Goal: Information Seeking & Learning: Learn about a topic

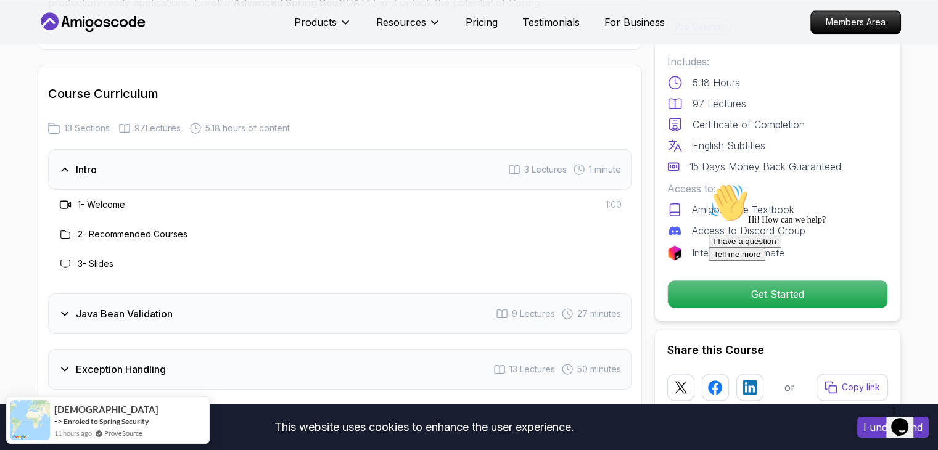
scroll to position [1604, 0]
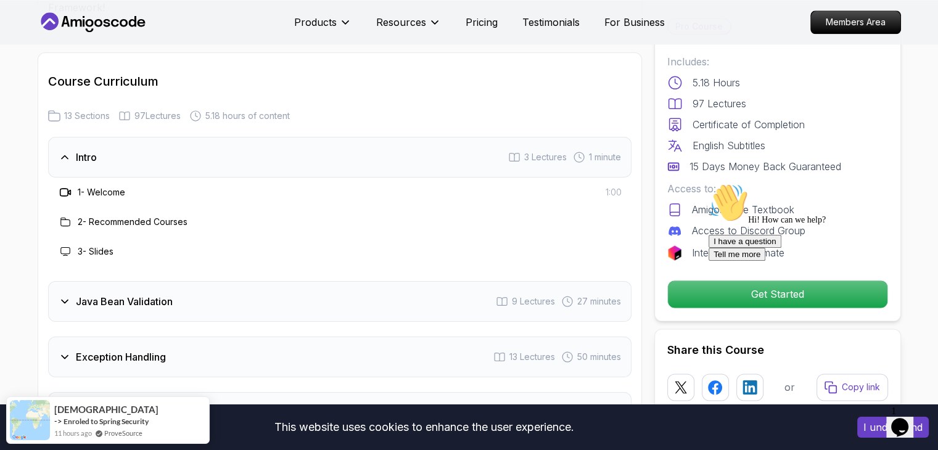
click at [100, 137] on div "Intro 3 Lectures 1 minute" at bounding box center [340, 157] width 584 height 41
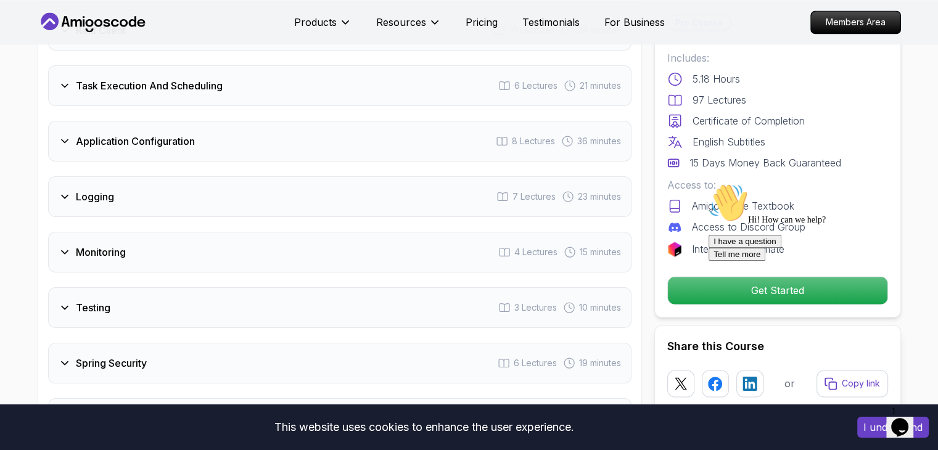
scroll to position [1974, 0]
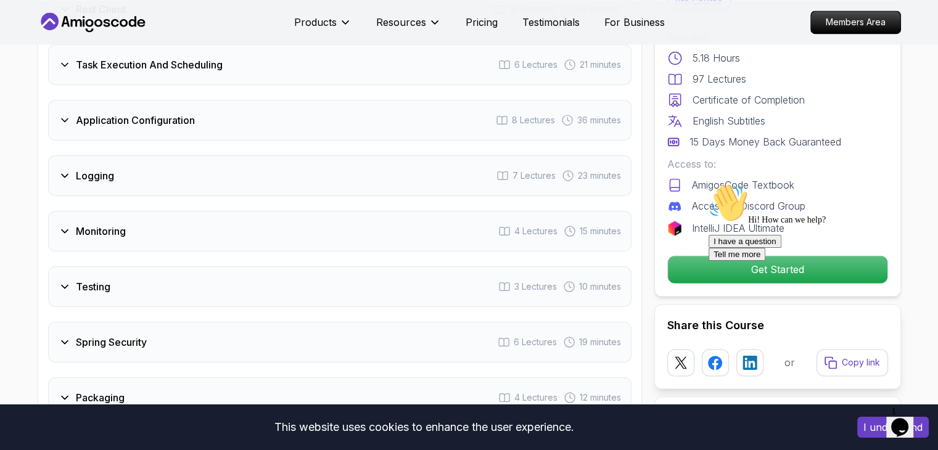
click at [225, 211] on div "Monitoring 4 Lectures 15 minutes" at bounding box center [340, 231] width 584 height 41
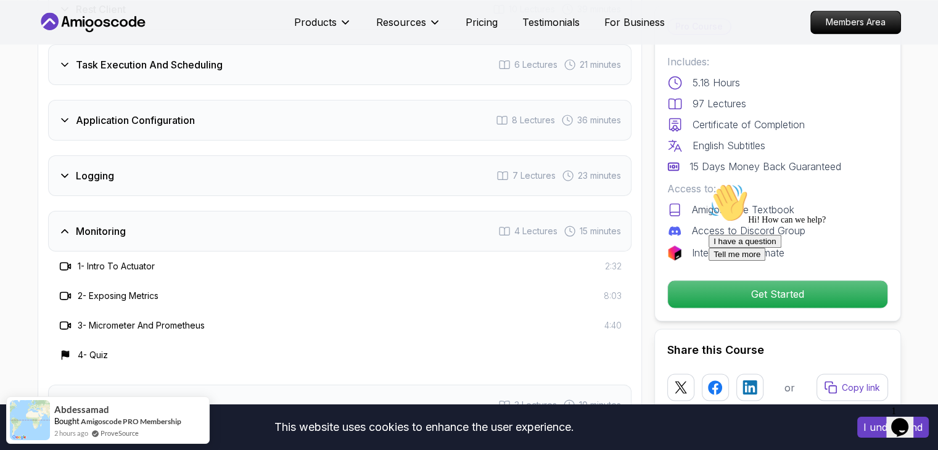
click at [225, 211] on div "Monitoring 4 Lectures 15 minutes" at bounding box center [340, 231] width 584 height 41
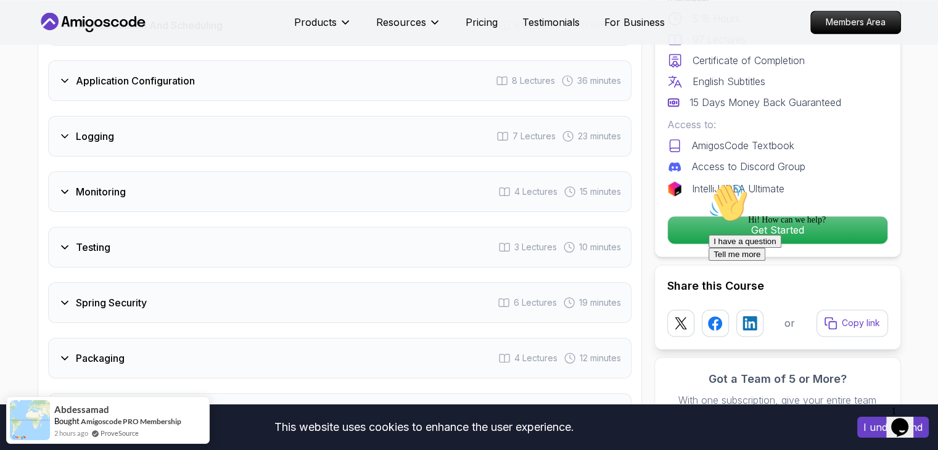
scroll to position [2036, 0]
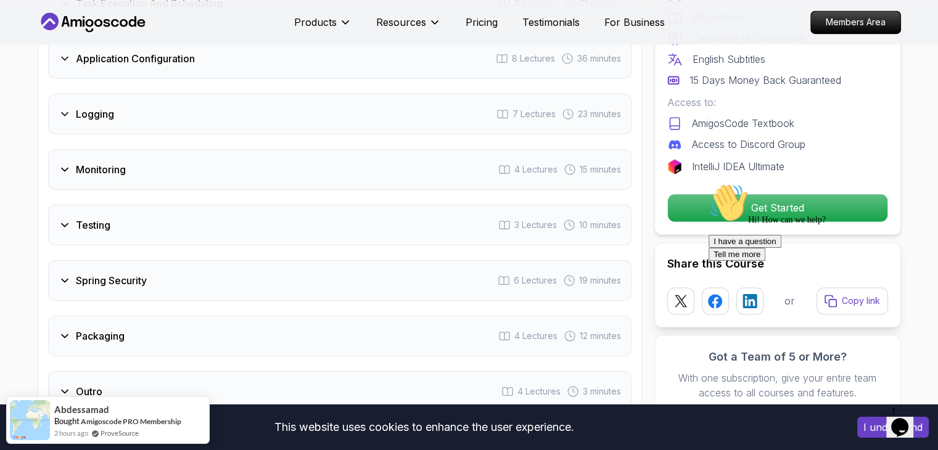
click at [225, 205] on div "Testing 3 Lectures 10 minutes" at bounding box center [340, 225] width 584 height 41
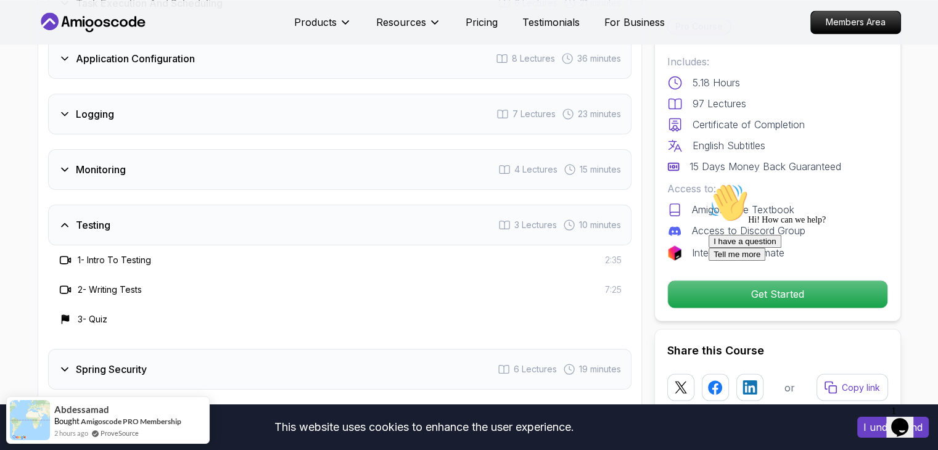
click at [225, 205] on div "Testing 3 Lectures 10 minutes" at bounding box center [340, 225] width 584 height 41
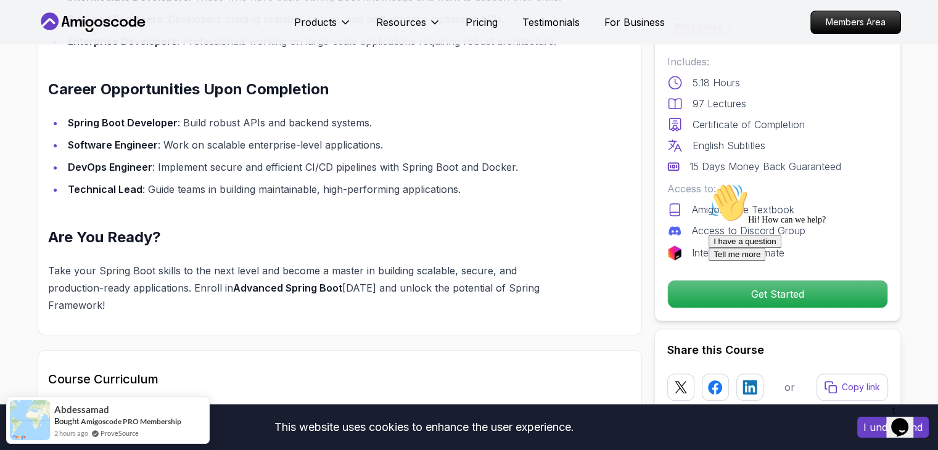
scroll to position [1295, 0]
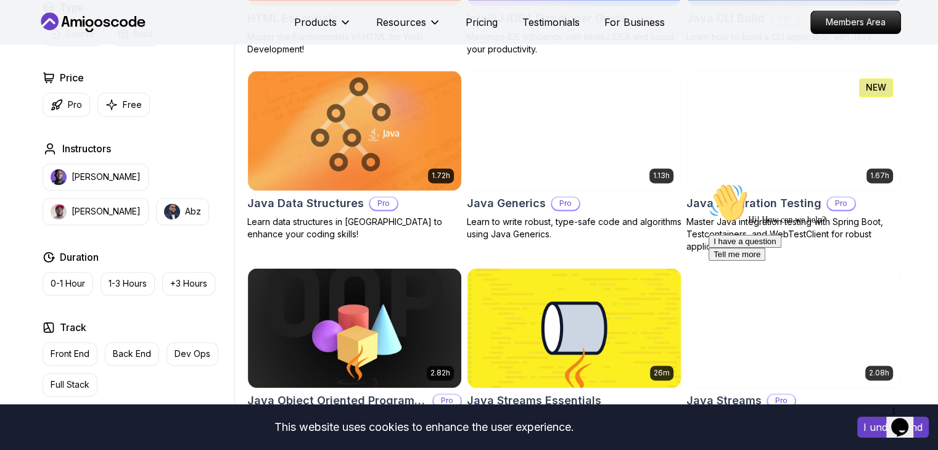
scroll to position [1727, 0]
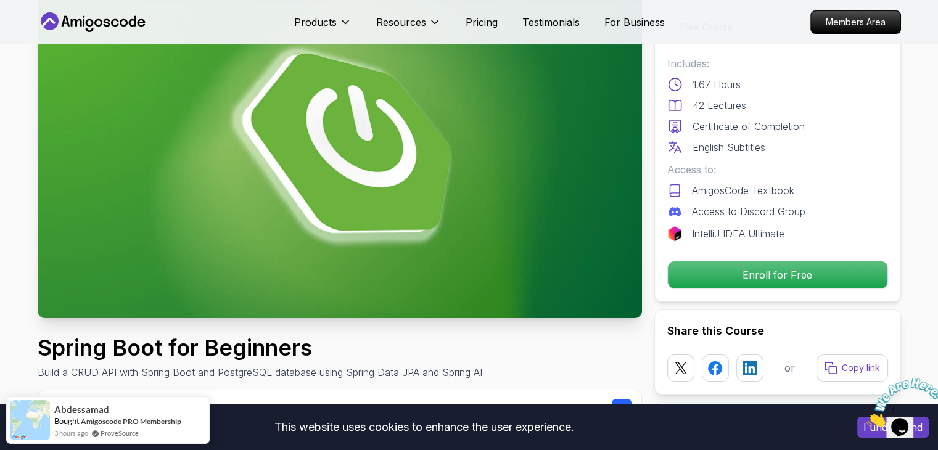
scroll to position [247, 0]
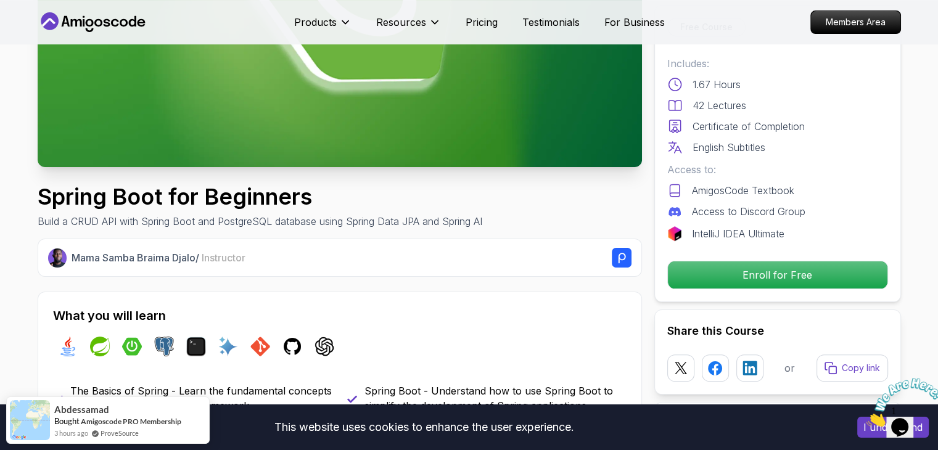
click at [57, 201] on h1 "Spring Boot for Beginners" at bounding box center [260, 196] width 445 height 25
drag, startPoint x: 57, startPoint y: 201, endPoint x: 114, endPoint y: 201, distance: 56.8
click at [114, 201] on h1 "Spring Boot for Beginners" at bounding box center [260, 196] width 445 height 25
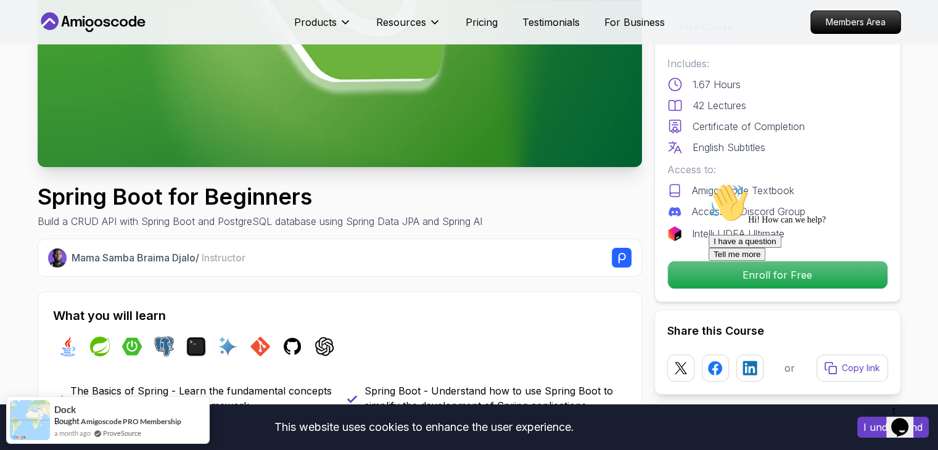
click at [244, 194] on h1 "Spring Boot for Beginners" at bounding box center [260, 196] width 445 height 25
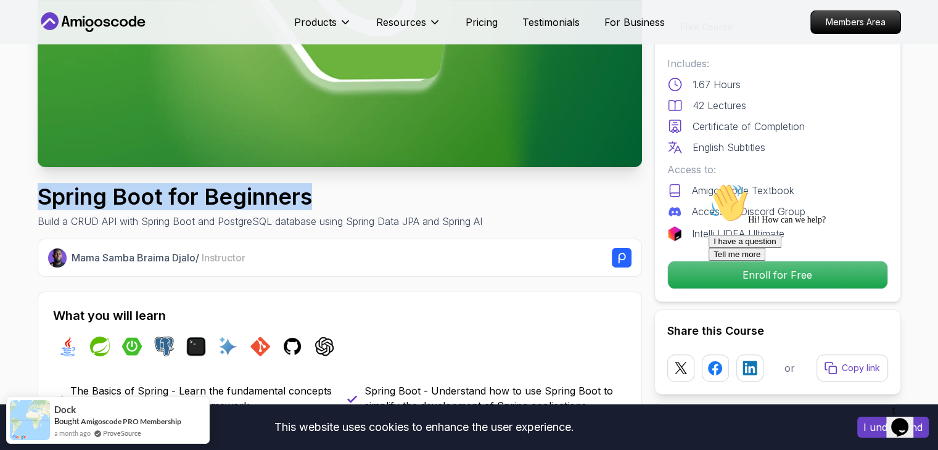
drag, startPoint x: 336, startPoint y: 194, endPoint x: 22, endPoint y: 191, distance: 313.4
copy h1 "Spring Boot for Beginners"
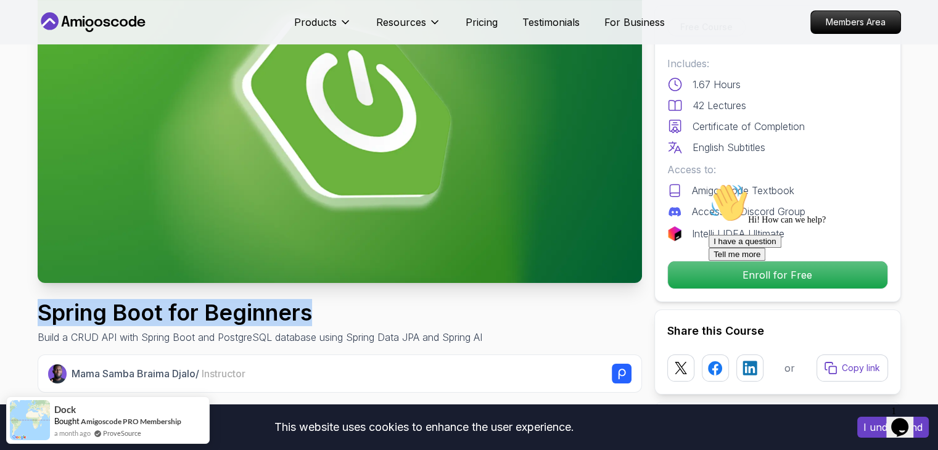
scroll to position [123, 0]
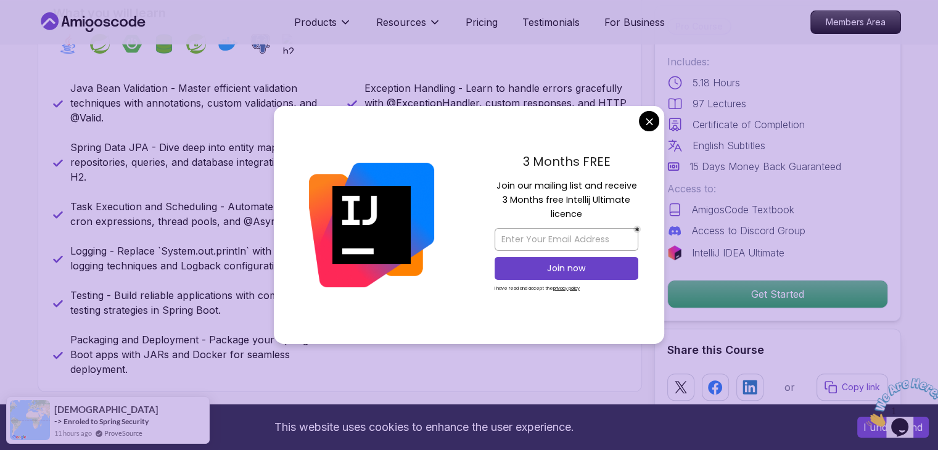
scroll to position [555, 0]
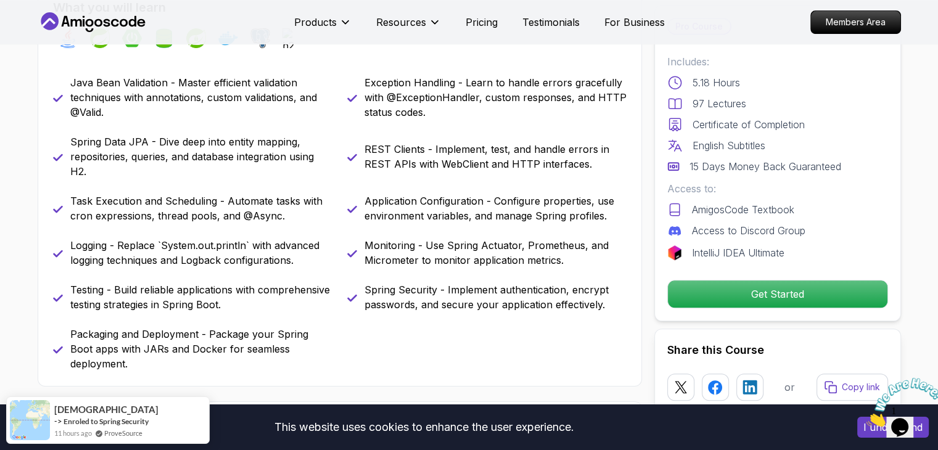
scroll to position [247, 0]
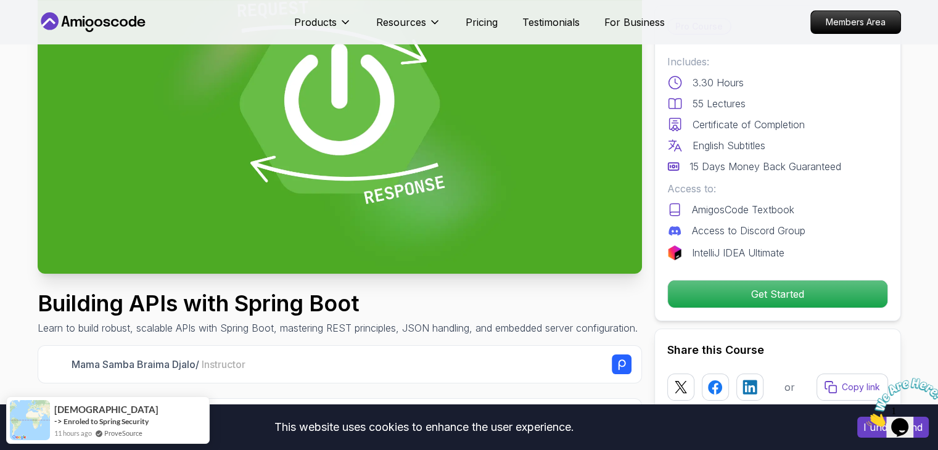
scroll to position [308, 0]
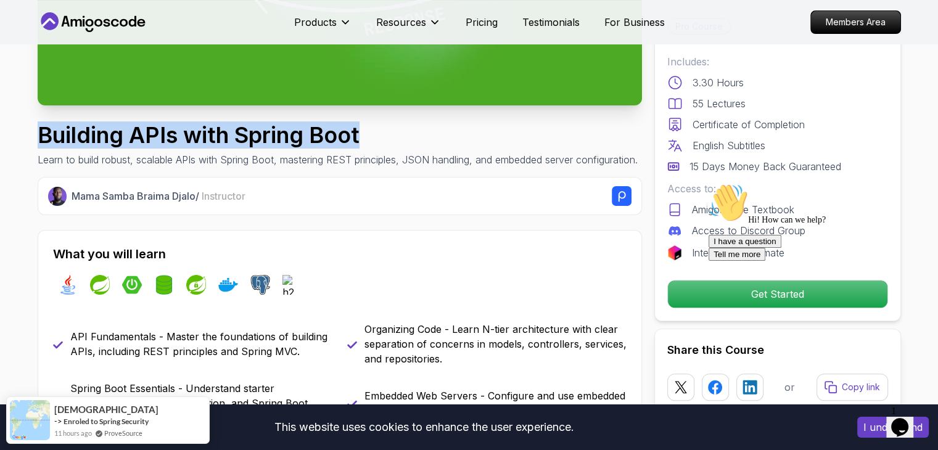
drag, startPoint x: 16, startPoint y: 132, endPoint x: 368, endPoint y: 131, distance: 351.6
copy h1 "Building APIs with Spring Boot"
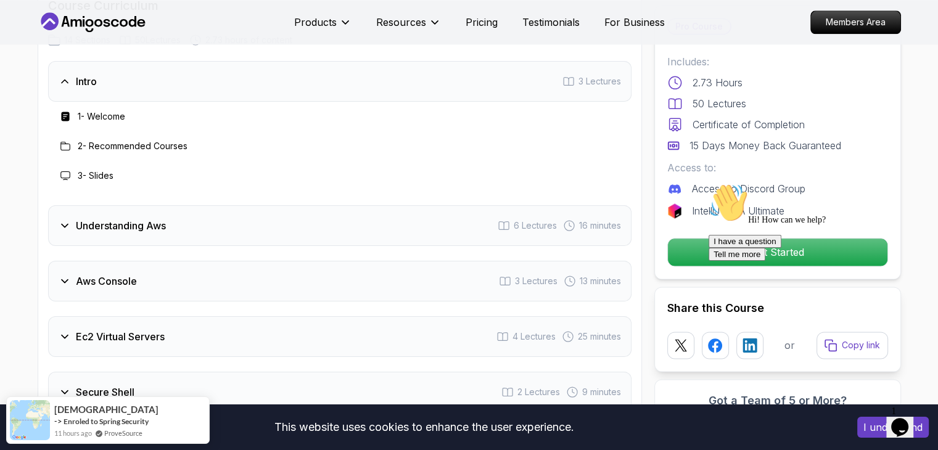
scroll to position [1480, 0]
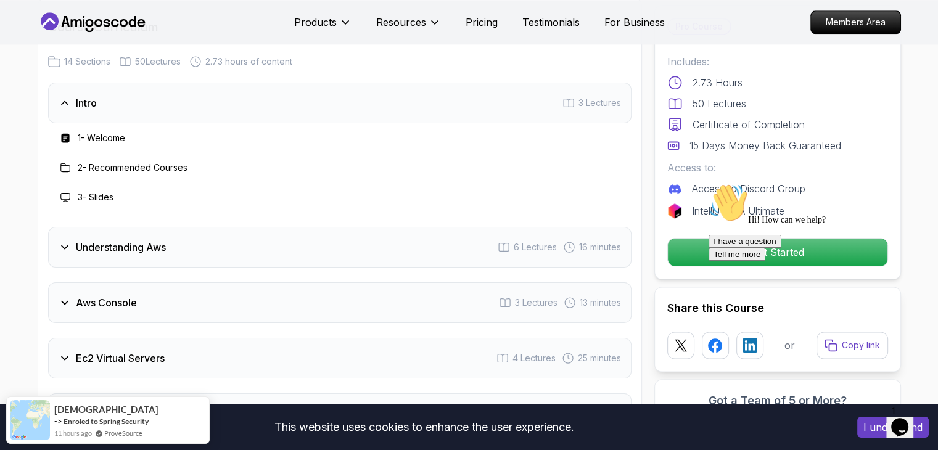
click at [97, 110] on div "Intro 3 Lectures" at bounding box center [340, 103] width 584 height 41
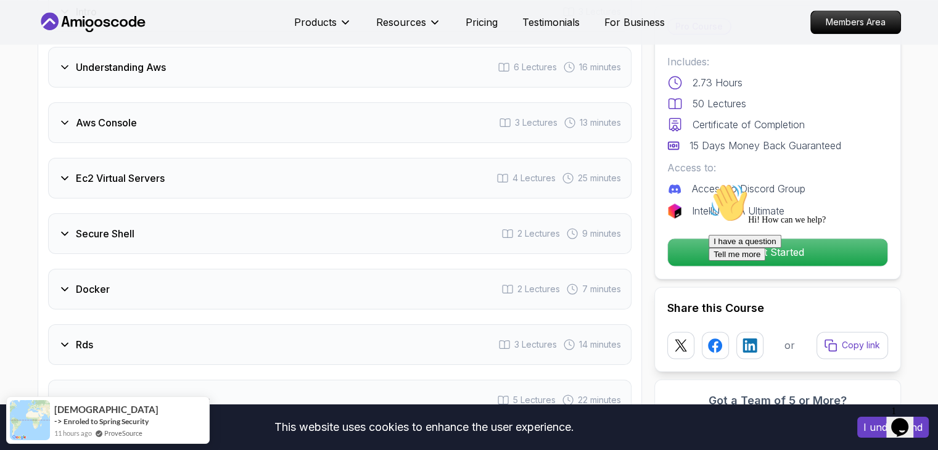
scroll to position [1604, 0]
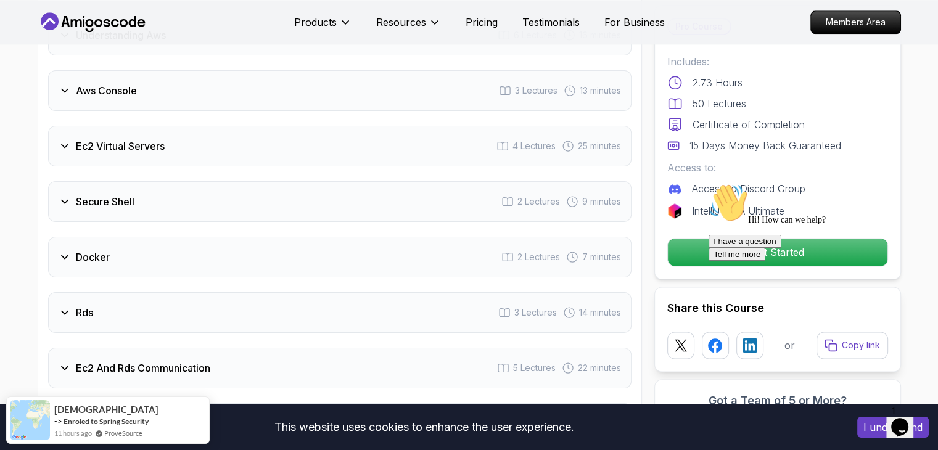
click at [171, 257] on div "Docker 2 Lectures 7 minutes" at bounding box center [340, 257] width 584 height 41
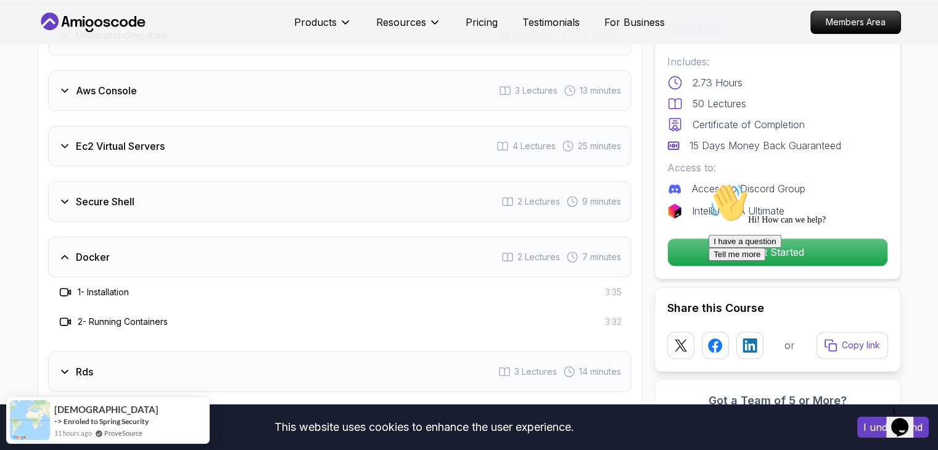
click at [171, 257] on div "Docker 2 Lectures 7 minutes" at bounding box center [340, 257] width 584 height 41
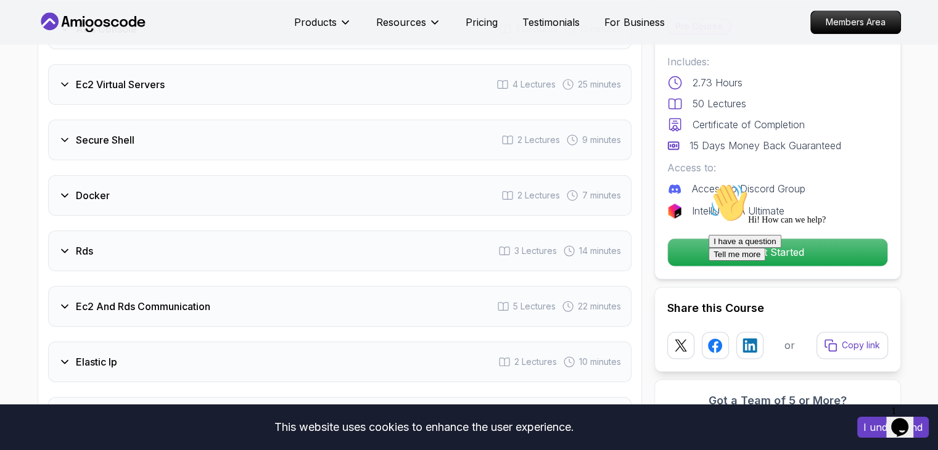
scroll to position [1727, 0]
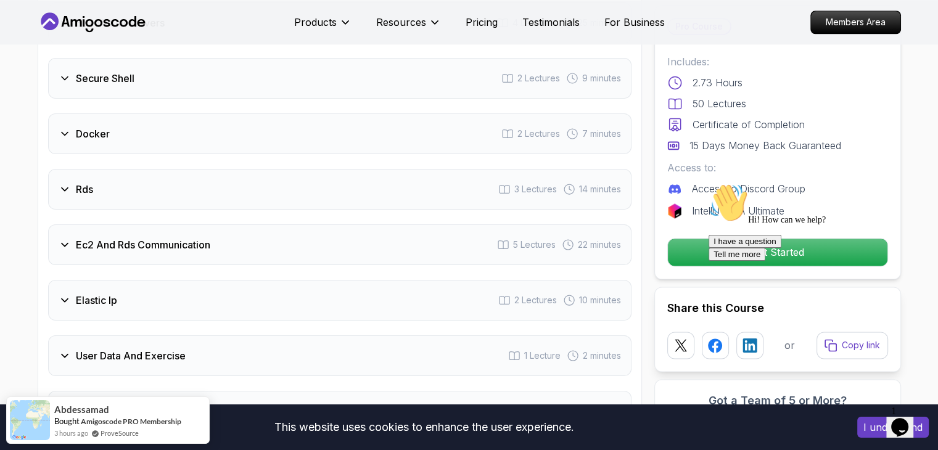
click at [171, 257] on div "Ec2 And Rds Communication 5 Lectures 22 minutes" at bounding box center [340, 245] width 584 height 41
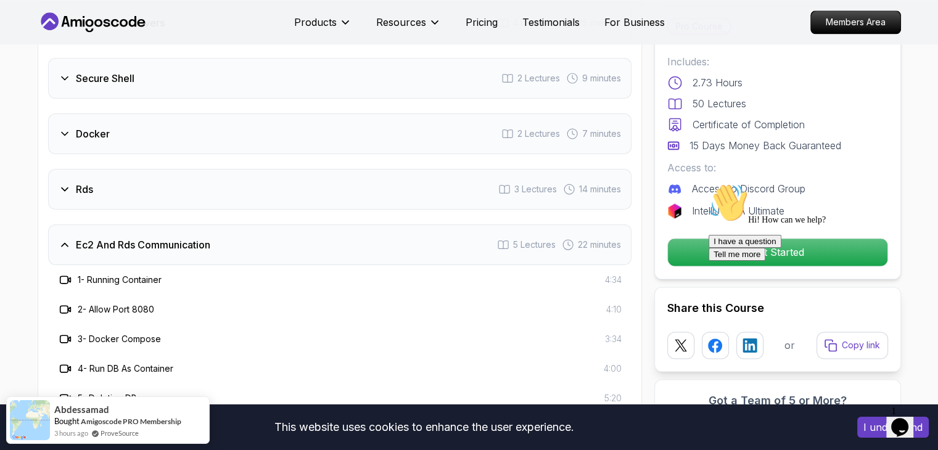
click at [171, 257] on div "Ec2 And Rds Communication 5 Lectures 22 minutes" at bounding box center [340, 245] width 584 height 41
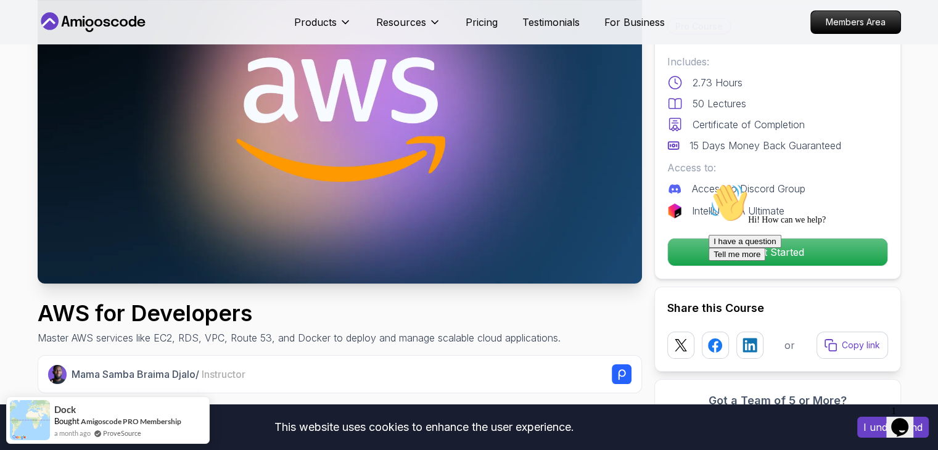
scroll to position [0, 0]
